Goal: Find specific fact: Find specific page/section

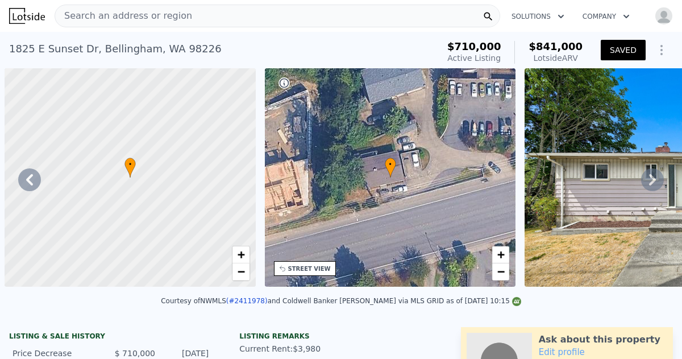
scroll to position [0, 3548]
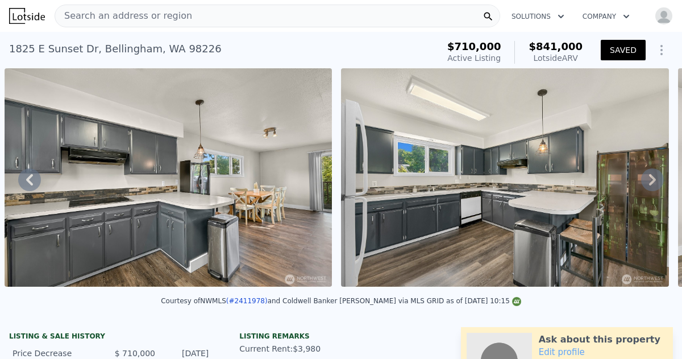
click at [65, 15] on span "Search an address or region" at bounding box center [123, 16] width 137 height 14
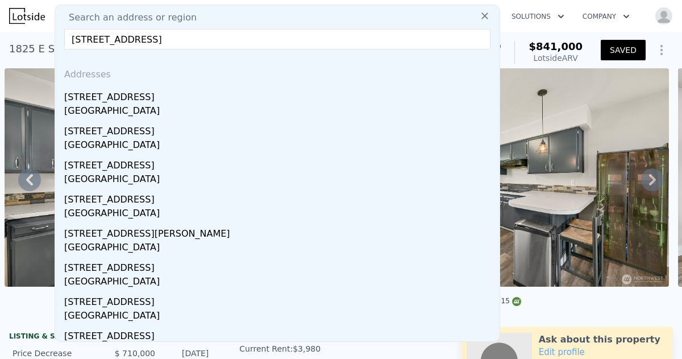
type input "[STREET_ADDRESS]"
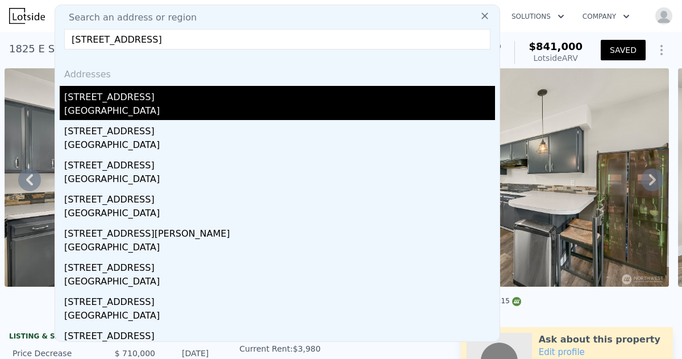
click at [118, 102] on div "[STREET_ADDRESS]" at bounding box center [279, 95] width 431 height 18
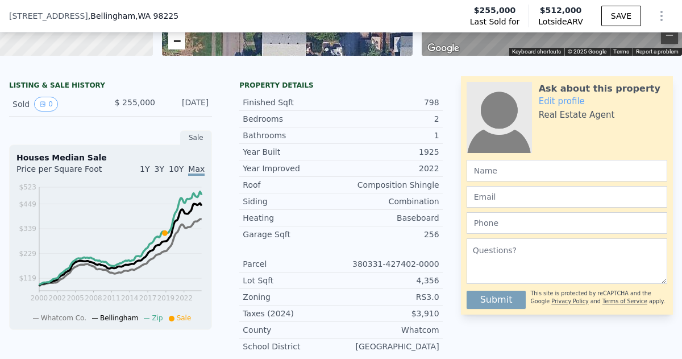
scroll to position [229, 0]
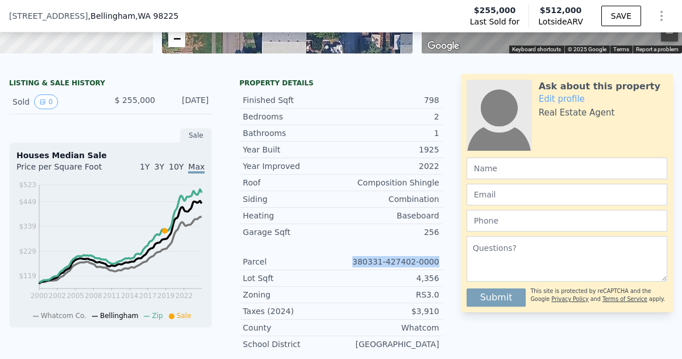
drag, startPoint x: 362, startPoint y: 261, endPoint x: 441, endPoint y: 265, distance: 79.6
click at [441, 265] on div "Parcel 380331-427402-0000" at bounding box center [340, 261] width 203 height 16
click at [402, 260] on div "380331-427402-0000" at bounding box center [390, 261] width 98 height 11
drag, startPoint x: 361, startPoint y: 261, endPoint x: 444, endPoint y: 262, distance: 83.0
click at [444, 262] on div "Property details Finished Sqft 798 Bedrooms 2 Bathrooms 1 Year Built 1925 Year …" at bounding box center [340, 219] width 221 height 282
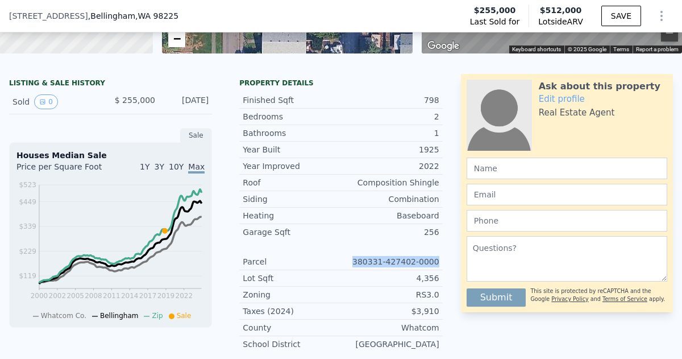
copy div "380331-427402-0000"
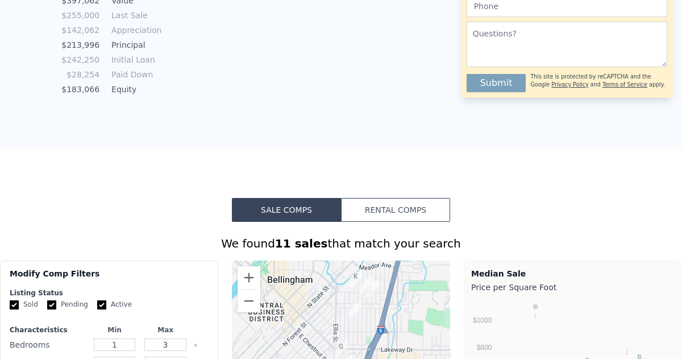
scroll to position [4, 0]
